Goal: Navigation & Orientation: Find specific page/section

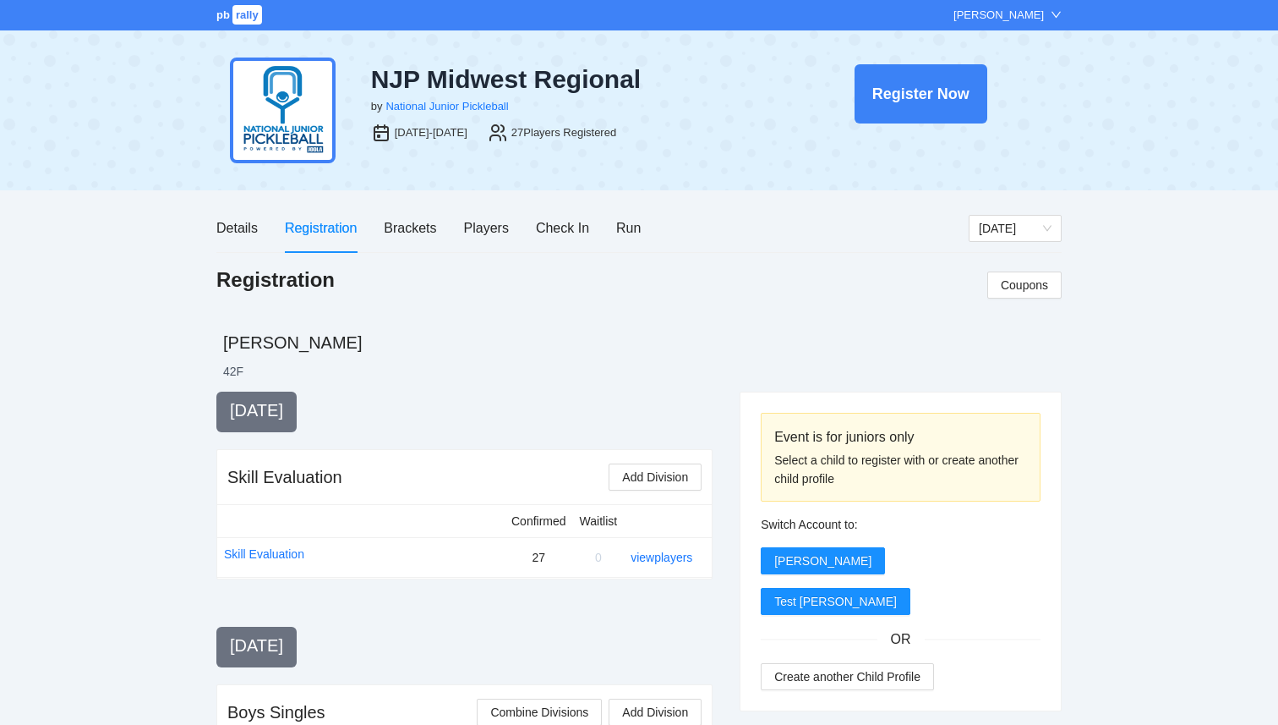
click at [241, 18] on span "rally" at bounding box center [248, 14] width 30 height 19
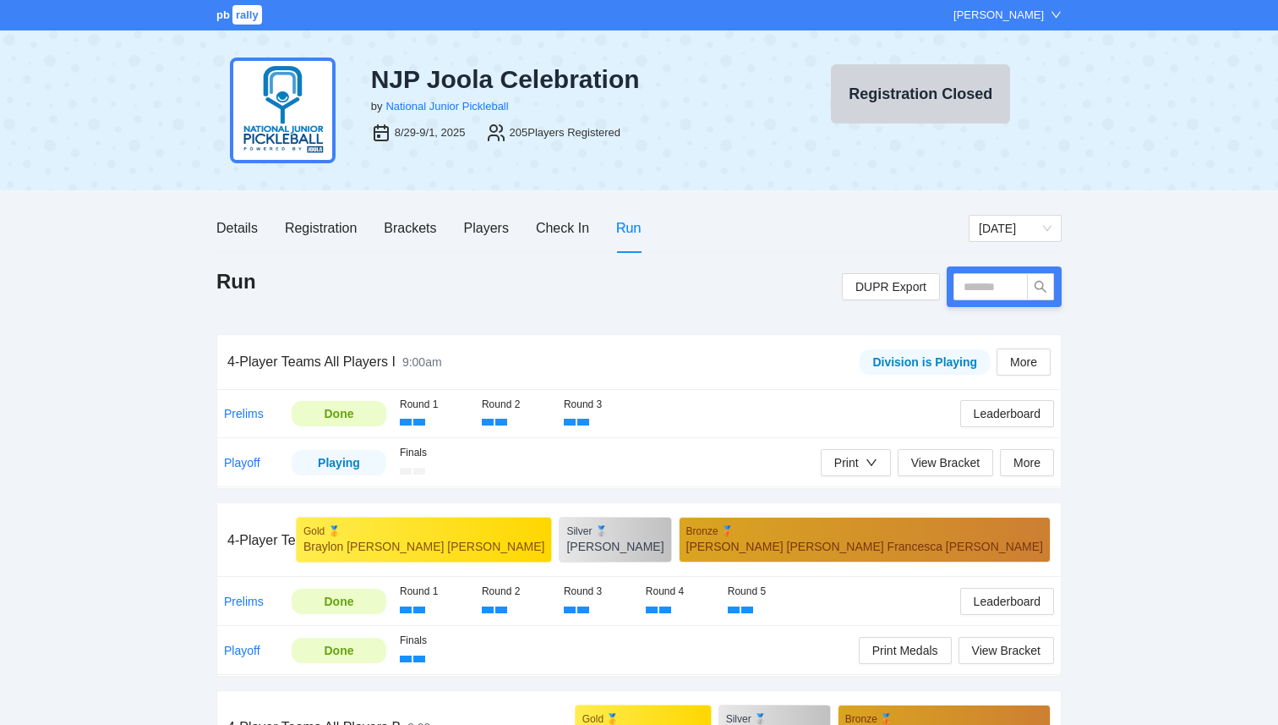
click at [230, 15] on link "pb rally" at bounding box center [240, 14] width 48 height 13
